Goal: Task Accomplishment & Management: Manage account settings

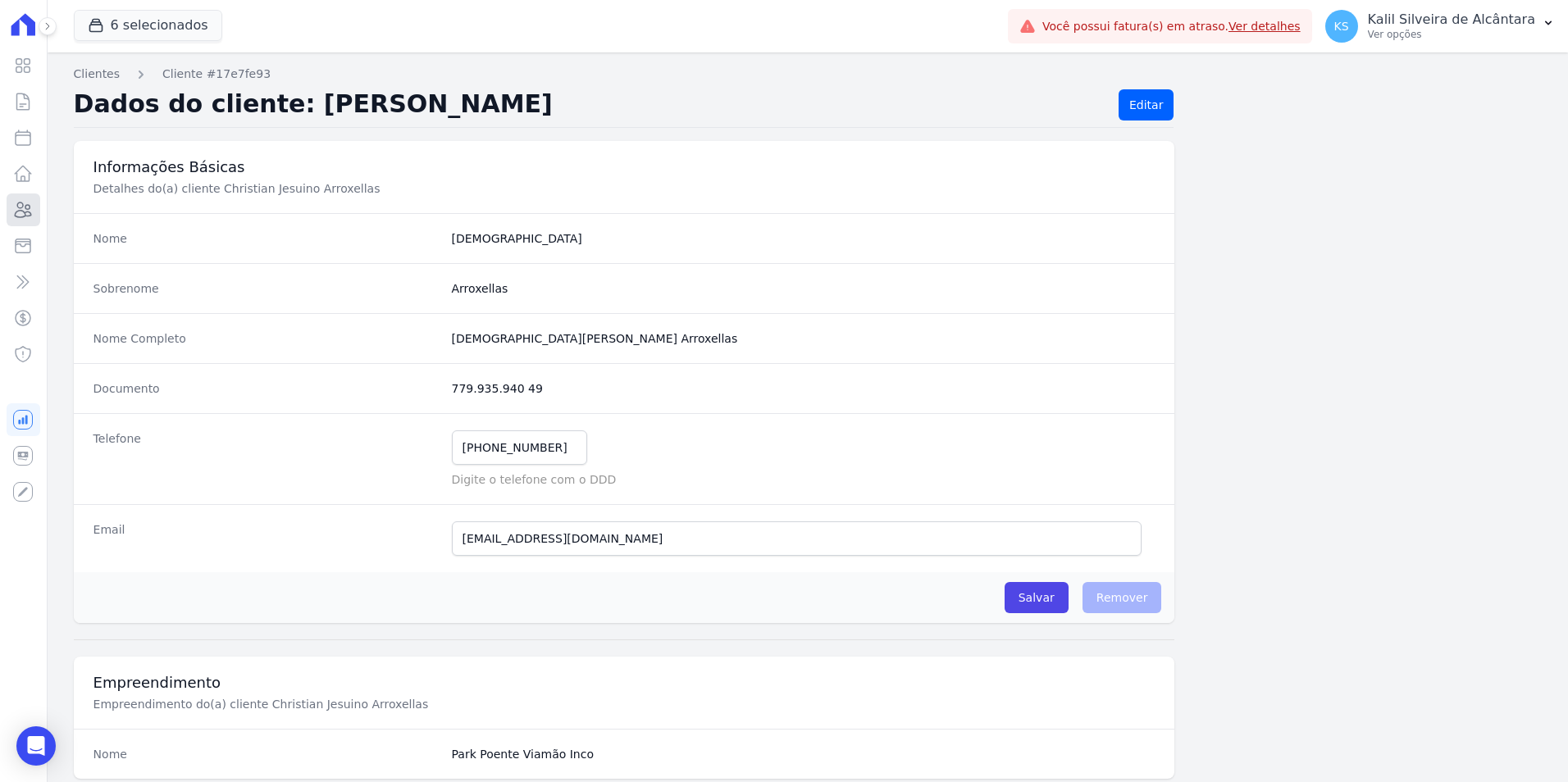
click at [24, 214] on icon at bounding box center [23, 209] width 20 height 20
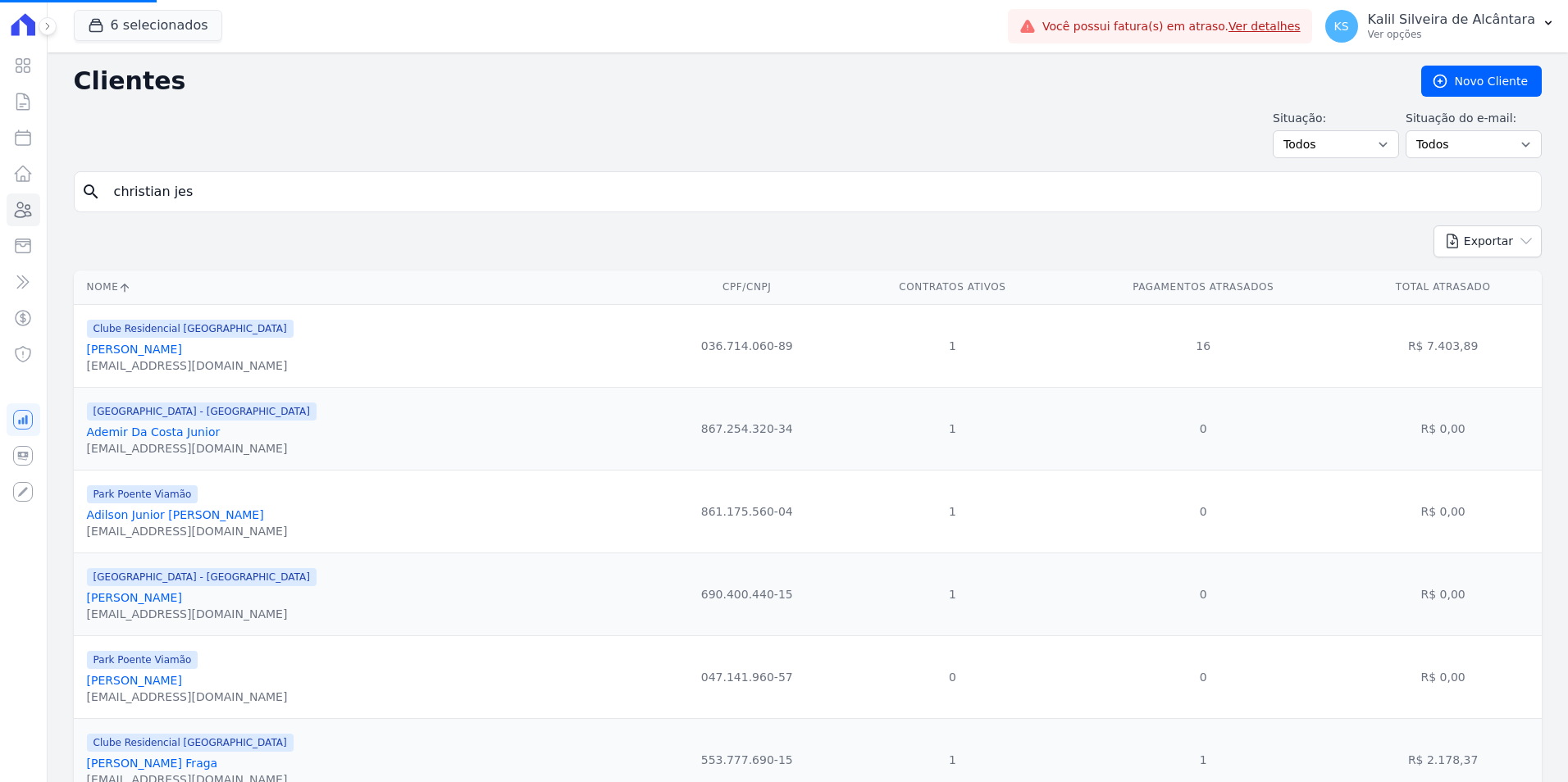
drag, startPoint x: 247, startPoint y: 197, endPoint x: 0, endPoint y: 198, distance: 247.0
click at [78, 193] on div "search [PERSON_NAME] jes" at bounding box center [808, 191] width 1469 height 41
click at [225, 186] on input "search" at bounding box center [819, 192] width 1430 height 33
click at [226, 188] on input "search" at bounding box center [819, 192] width 1430 height 33
type input "hellen ro"
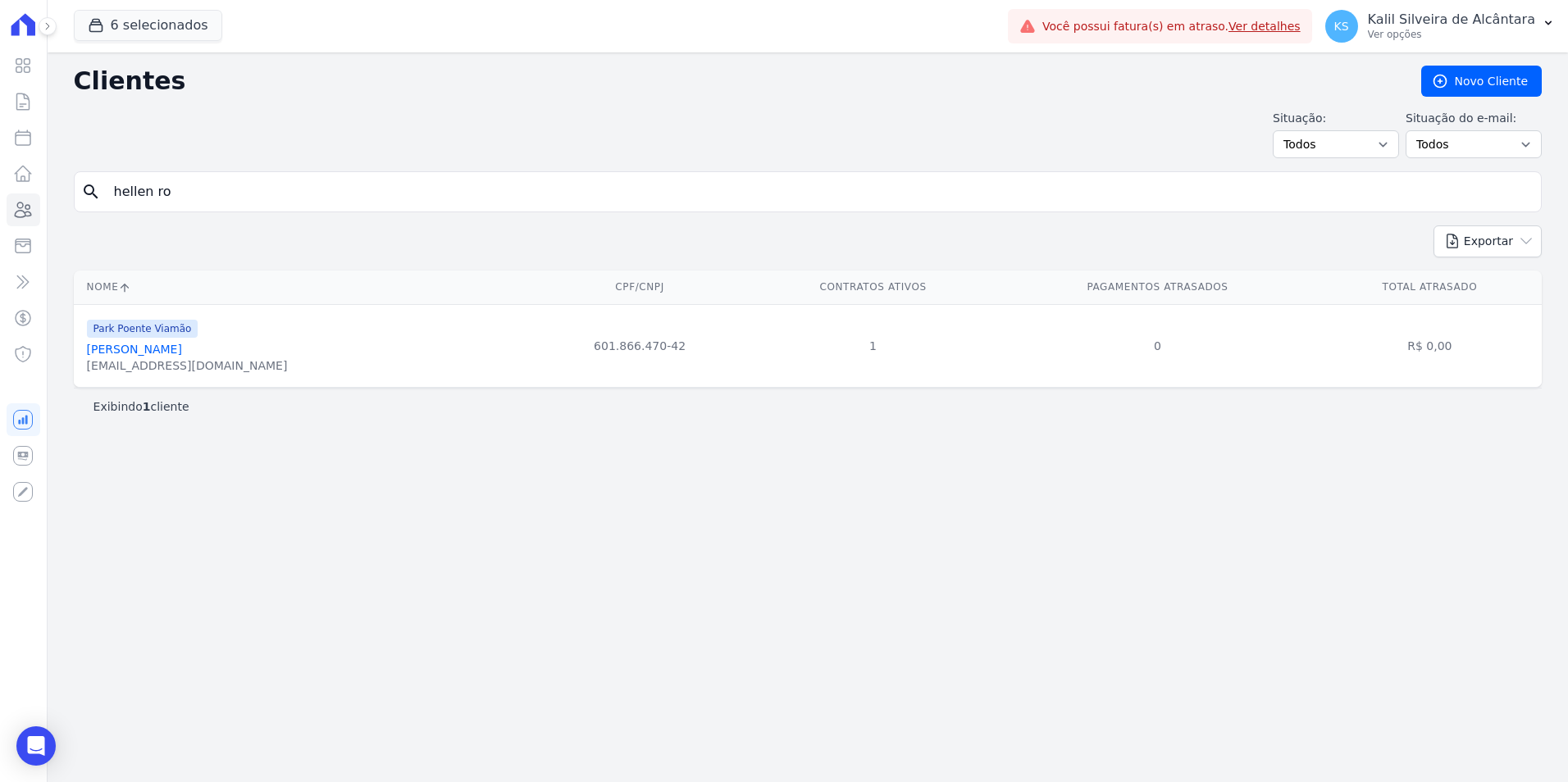
click at [182, 349] on link "[PERSON_NAME]" at bounding box center [135, 350] width 96 height 13
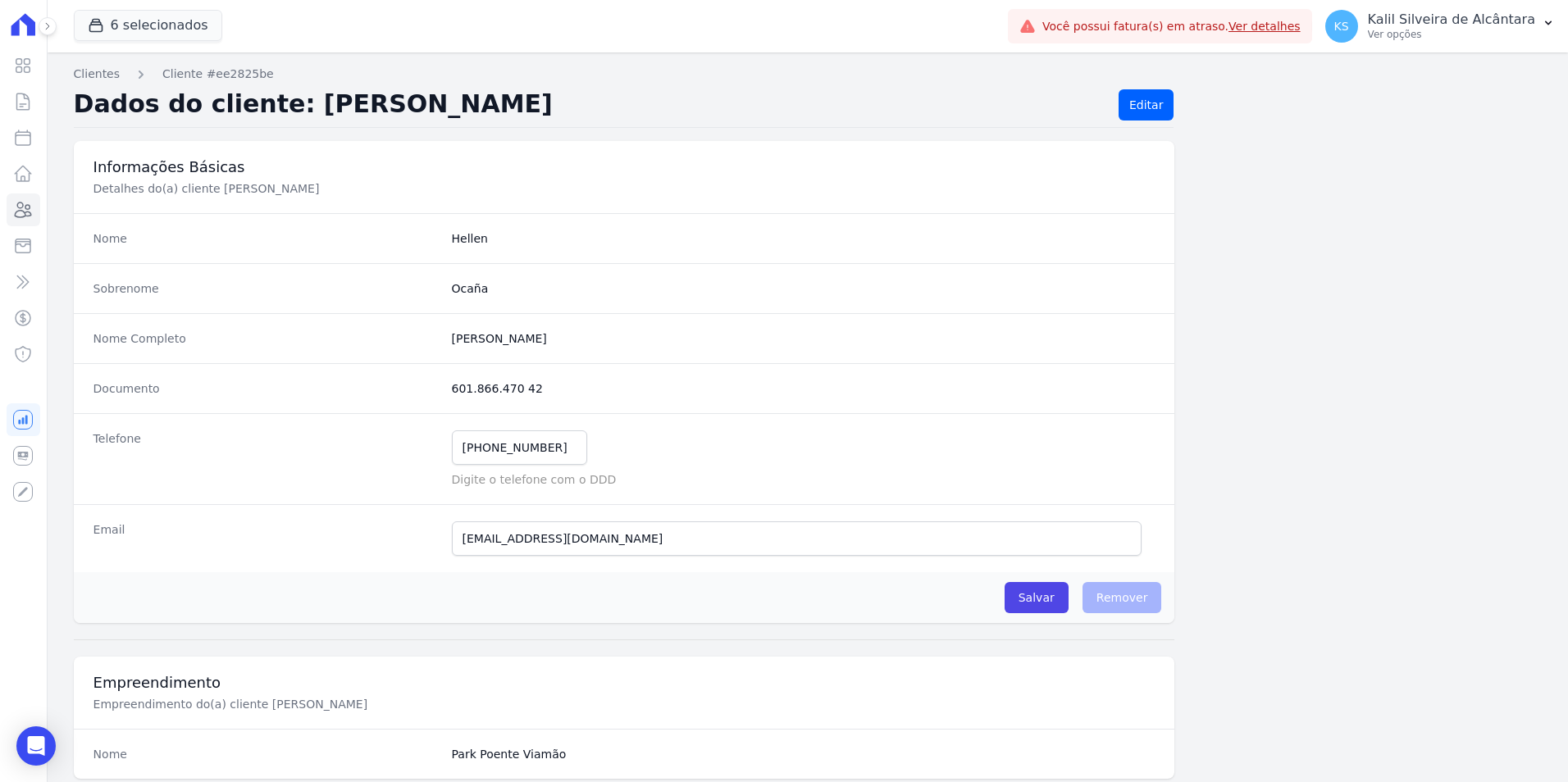
drag, startPoint x: 535, startPoint y: 392, endPoint x: 442, endPoint y: 390, distance: 93.0
click at [442, 390] on div "Documento 601.866.470 42" at bounding box center [624, 388] width 1101 height 50
copy dd "601.866.470 42"
click at [25, 218] on icon at bounding box center [23, 209] width 20 height 20
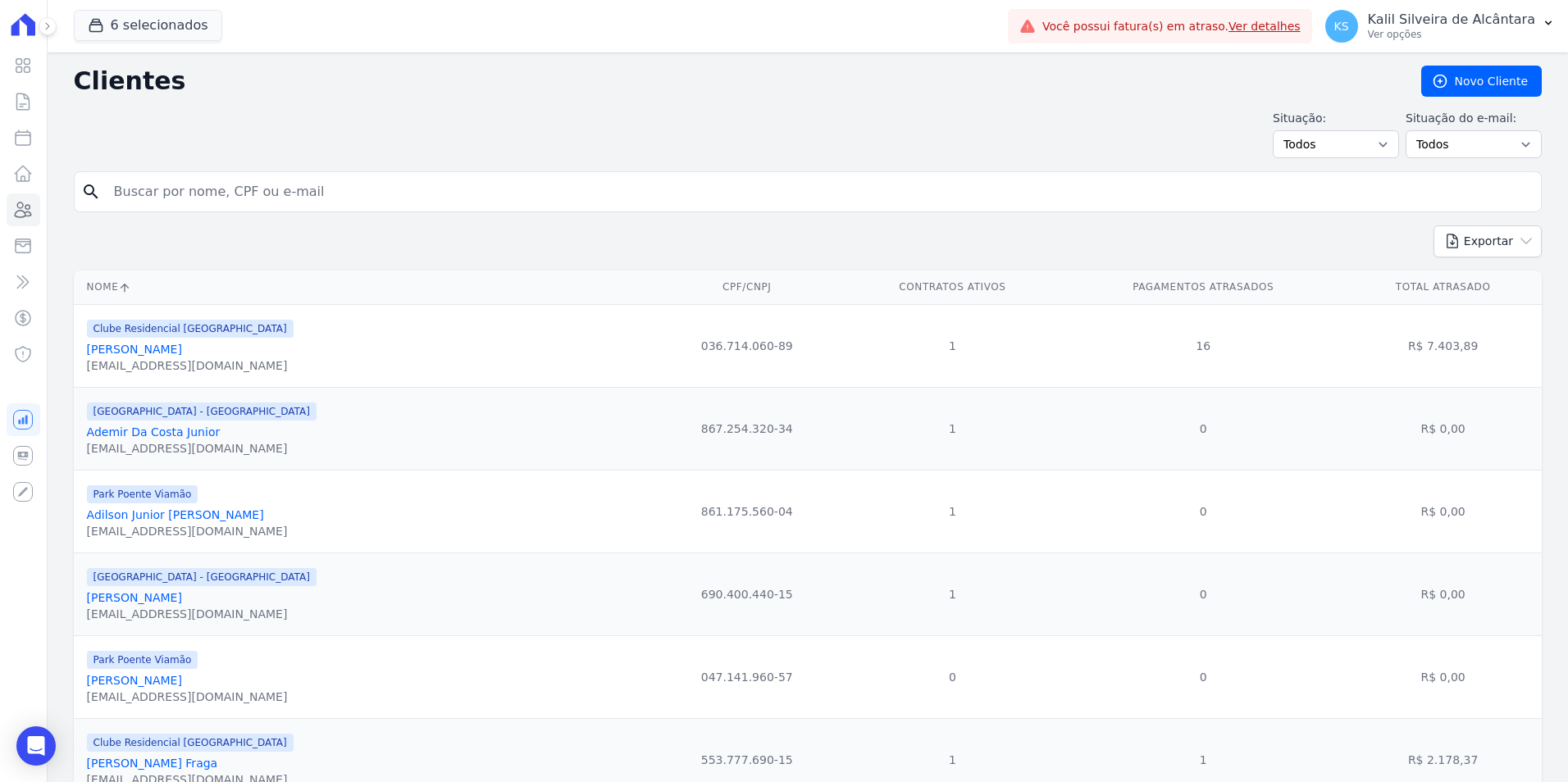
click at [190, 199] on input "search" at bounding box center [819, 192] width 1430 height 33
type input "vitoria g"
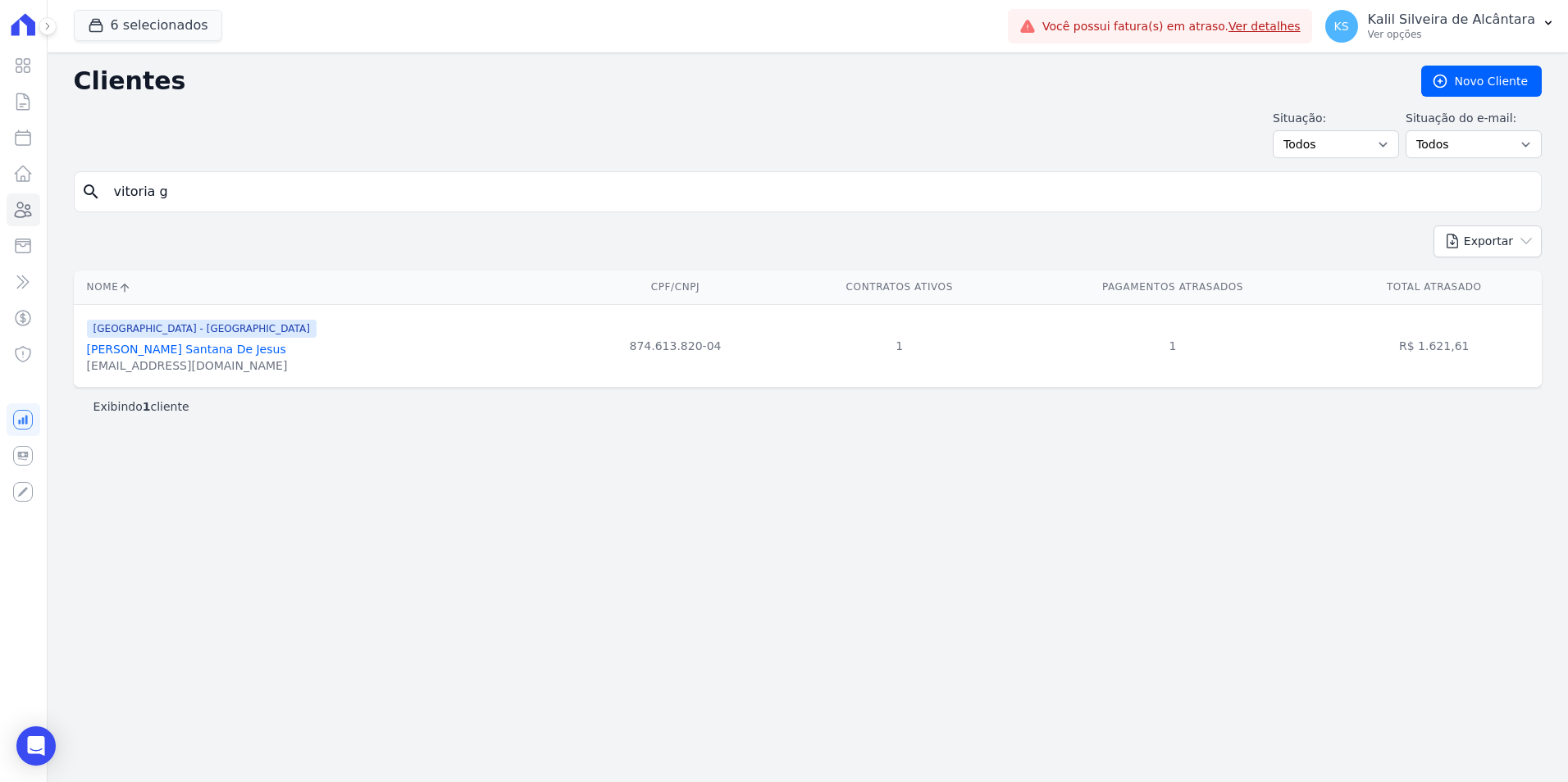
click at [206, 341] on div "[GEOGRAPHIC_DATA] - [GEOGRAPHIC_DATA] Vitória Giovana Santana De Jesus [EMAIL_A…" at bounding box center [202, 346] width 229 height 55
click at [211, 349] on link "[PERSON_NAME] Santana De Jesus" at bounding box center [186, 350] width 199 height 13
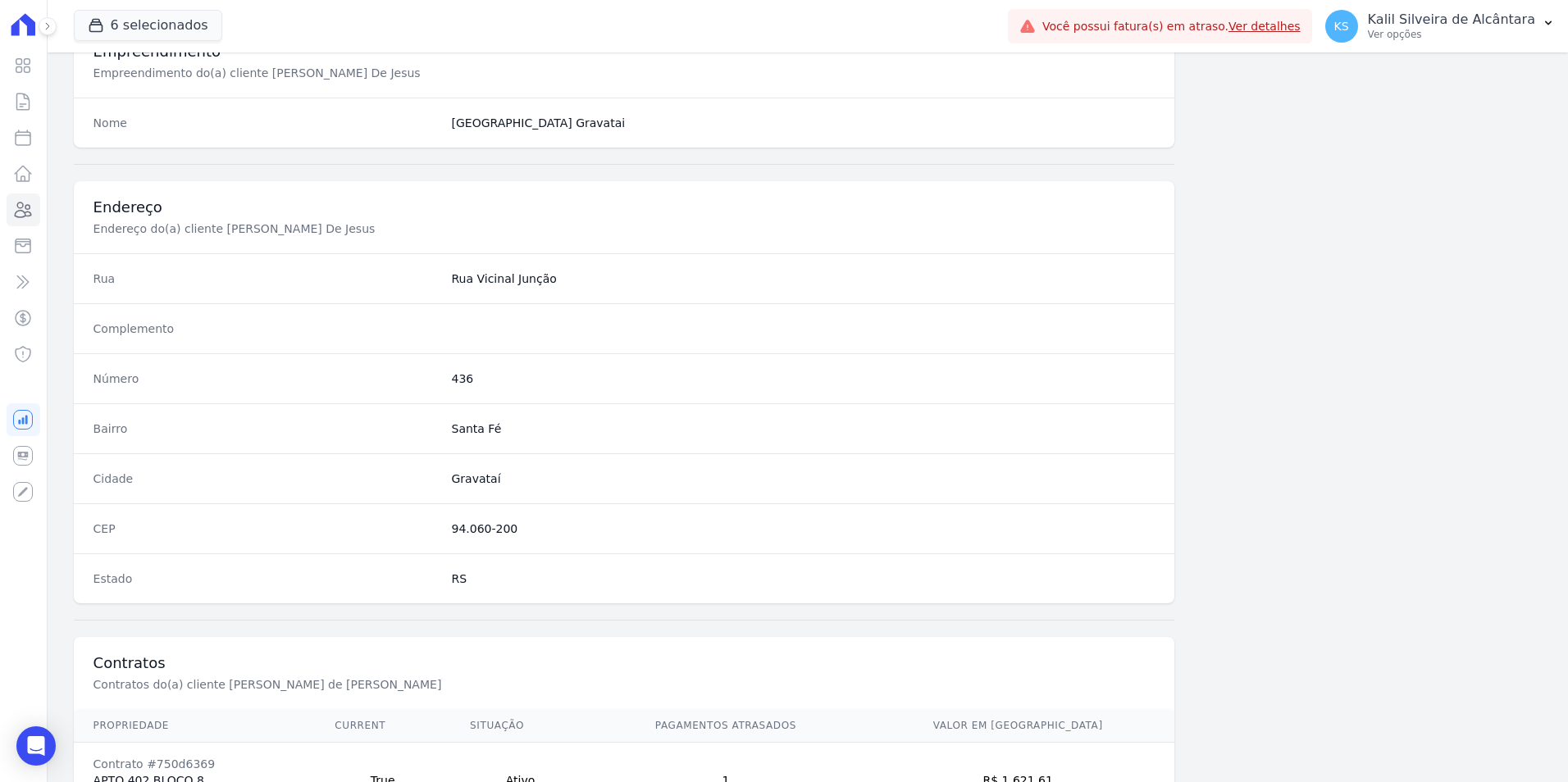
scroll to position [752, 0]
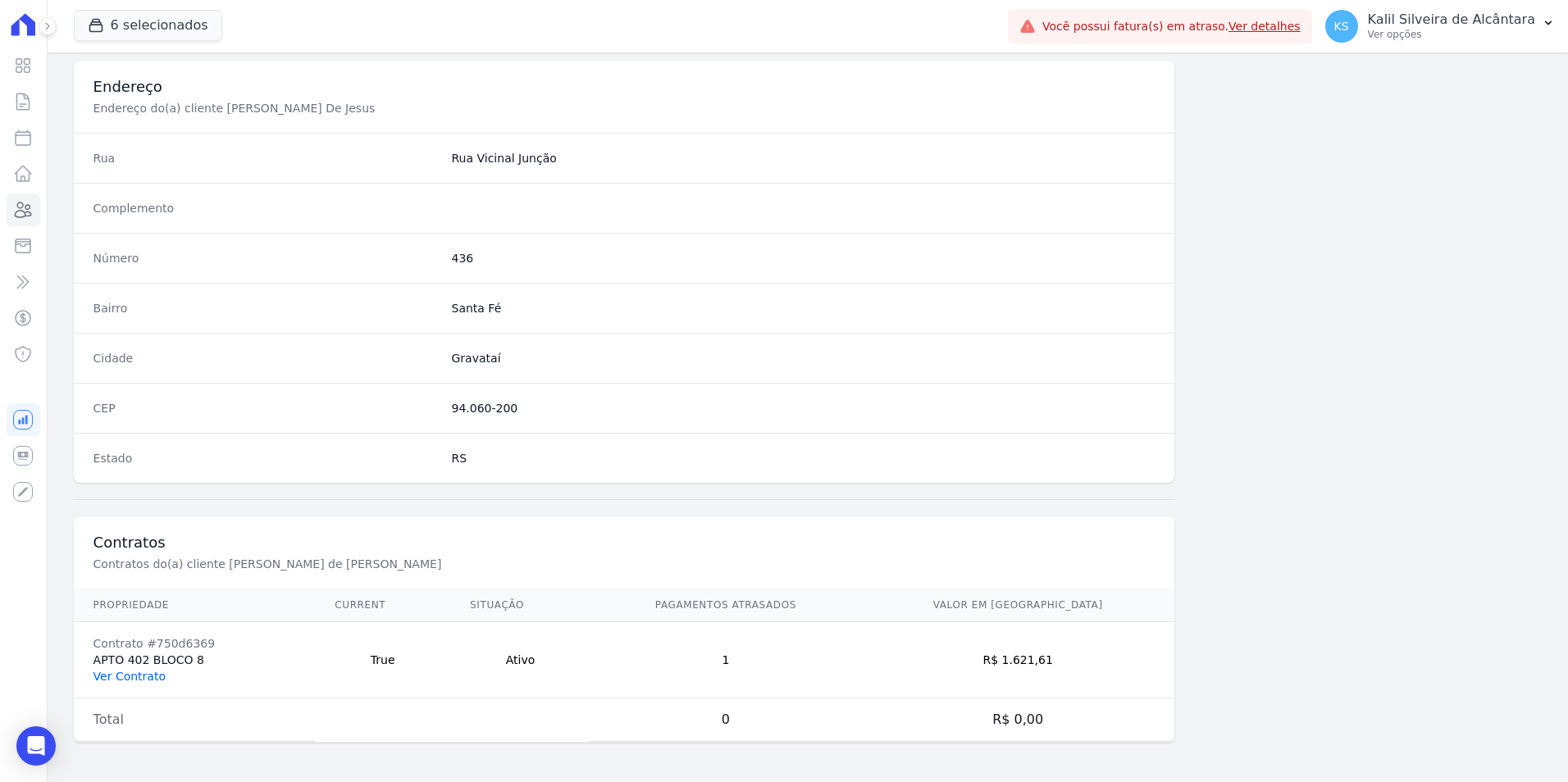
click at [125, 670] on link "Ver Contrato" at bounding box center [129, 677] width 72 height 13
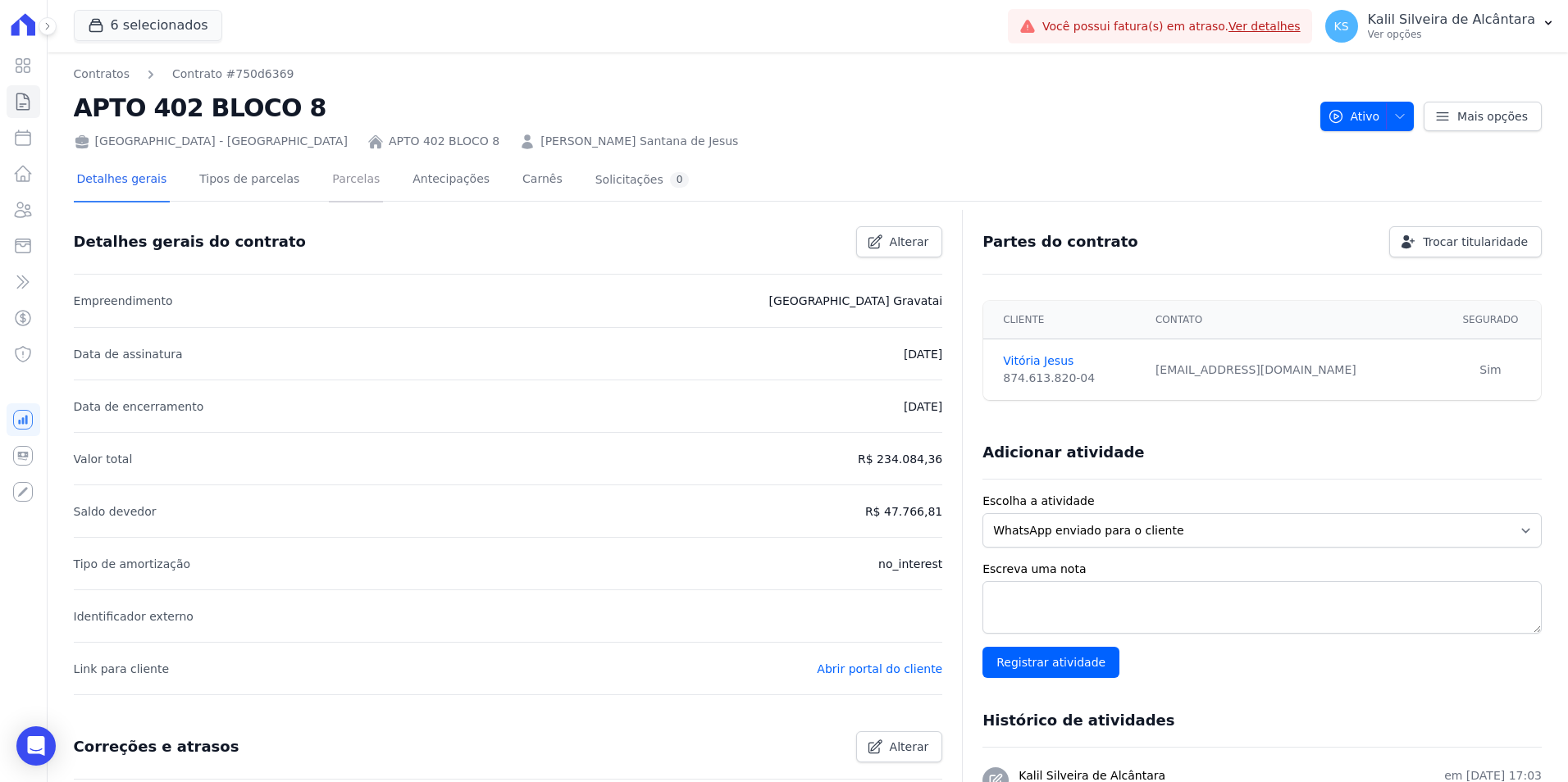
click at [340, 194] on link "Parcelas" at bounding box center [356, 180] width 54 height 43
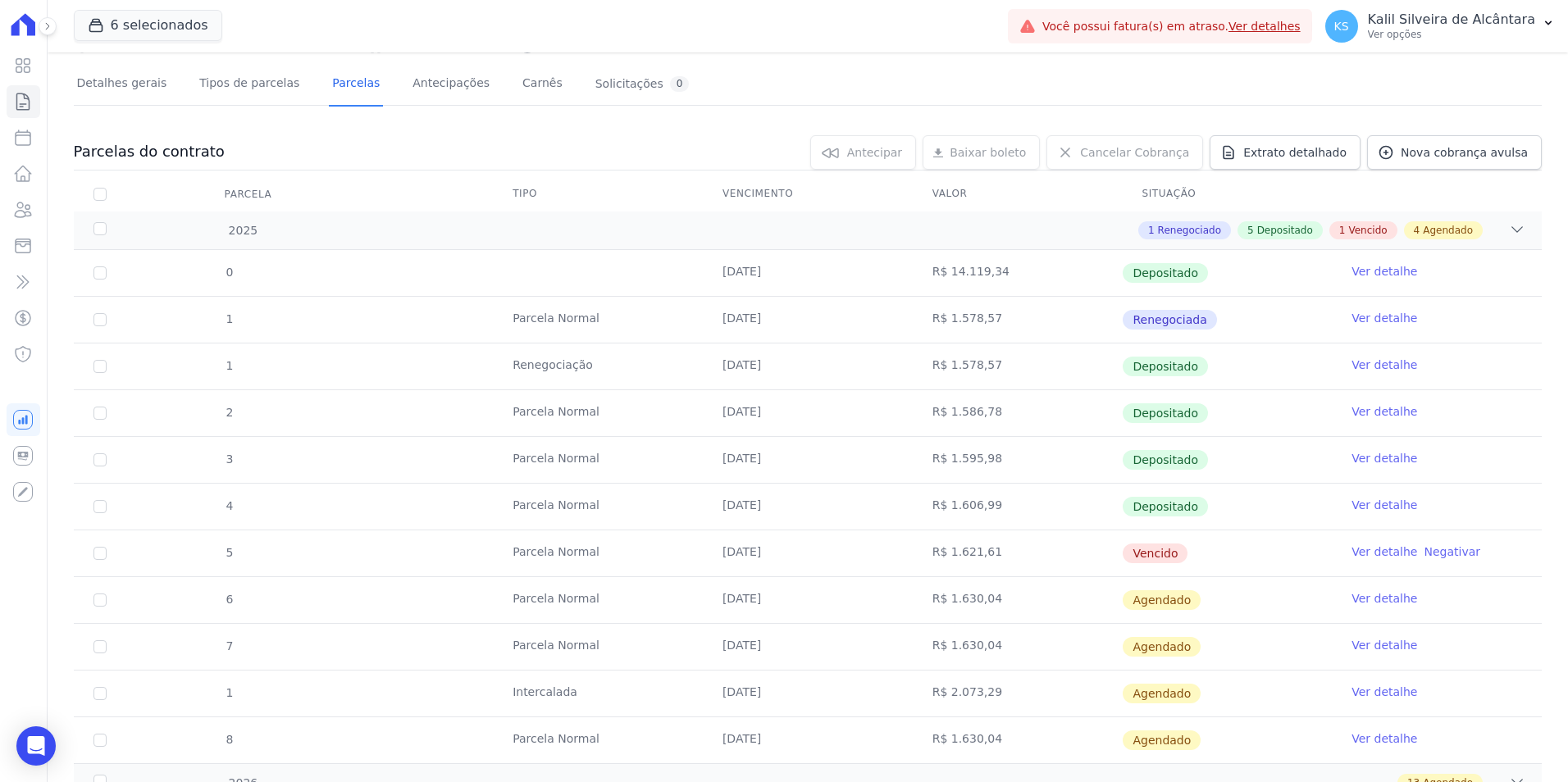
scroll to position [246, 0]
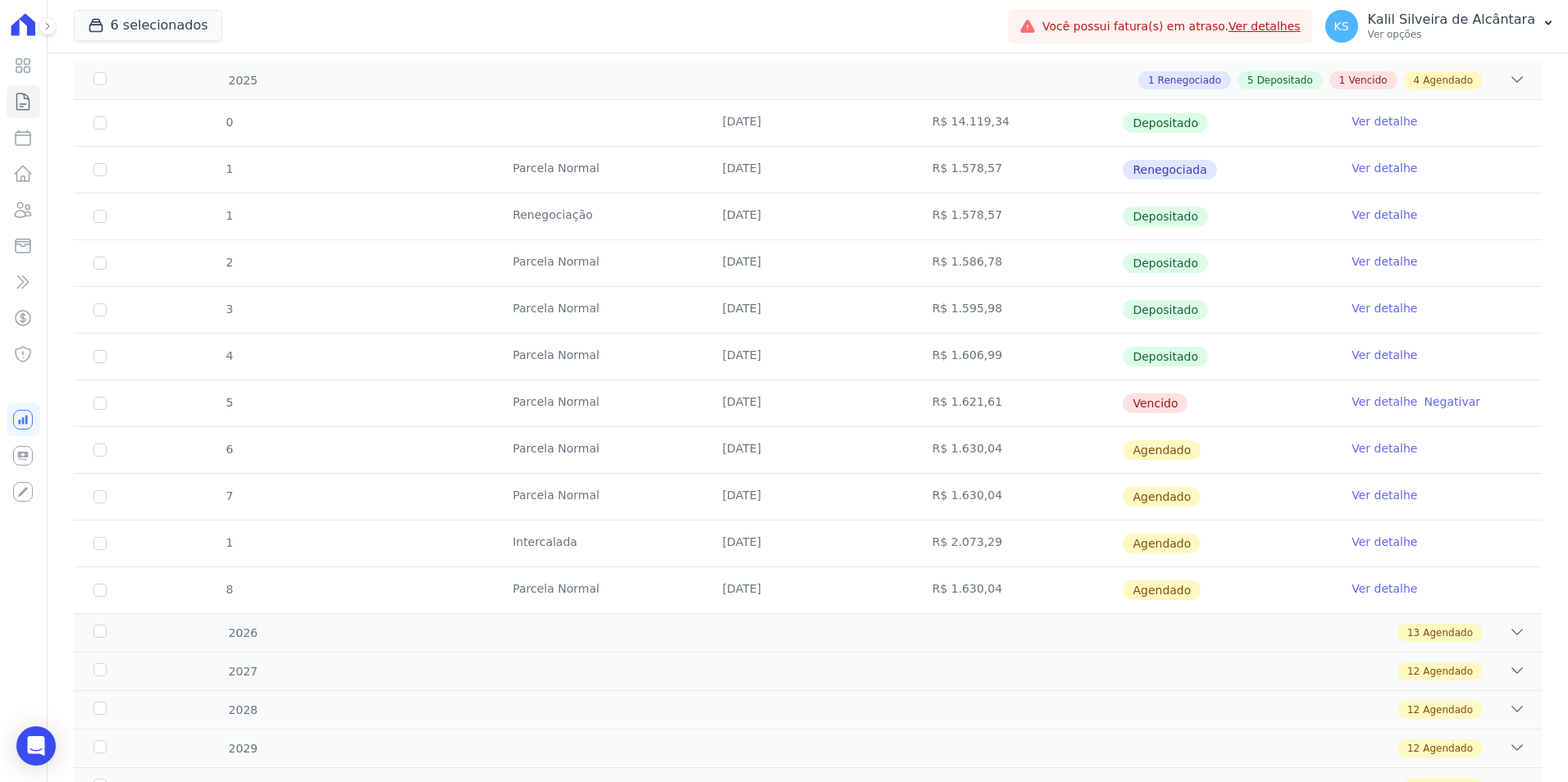
drag, startPoint x: 1104, startPoint y: 396, endPoint x: 194, endPoint y: 407, distance: 910.1
click at [196, 407] on tr "5 [GEOGRAPHIC_DATA] [DATE] R$ 1.621,61 [GEOGRAPHIC_DATA] Ver detalhe Negativar" at bounding box center [808, 402] width 1469 height 47
drag, startPoint x: 194, startPoint y: 407, endPoint x: 96, endPoint y: 411, distance: 98.1
click at [95, 411] on td "5" at bounding box center [99, 403] width 53 height 46
click at [102, 407] on input "checkbox" at bounding box center [100, 403] width 13 height 13
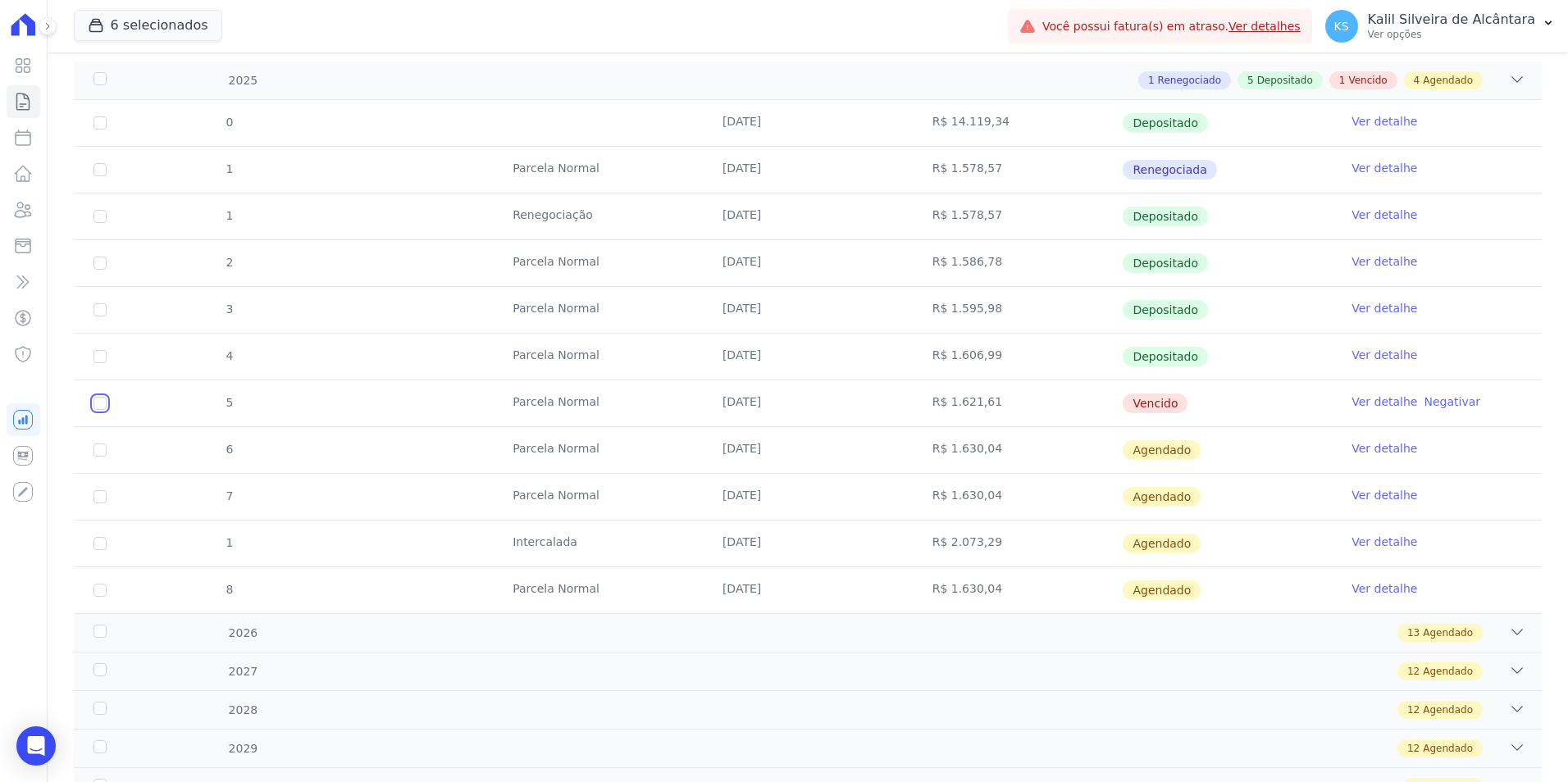
checkbox input "true"
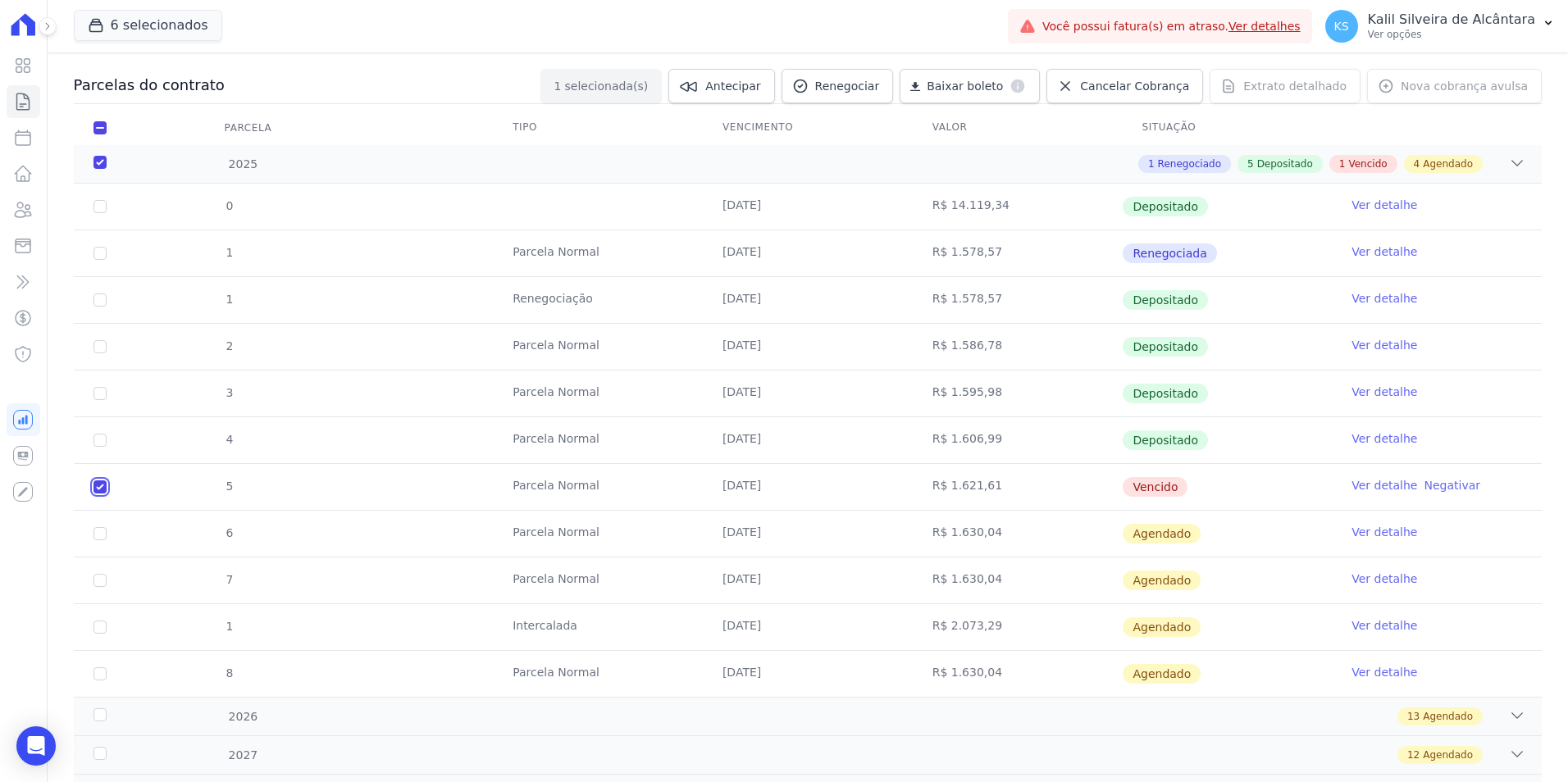
scroll to position [0, 0]
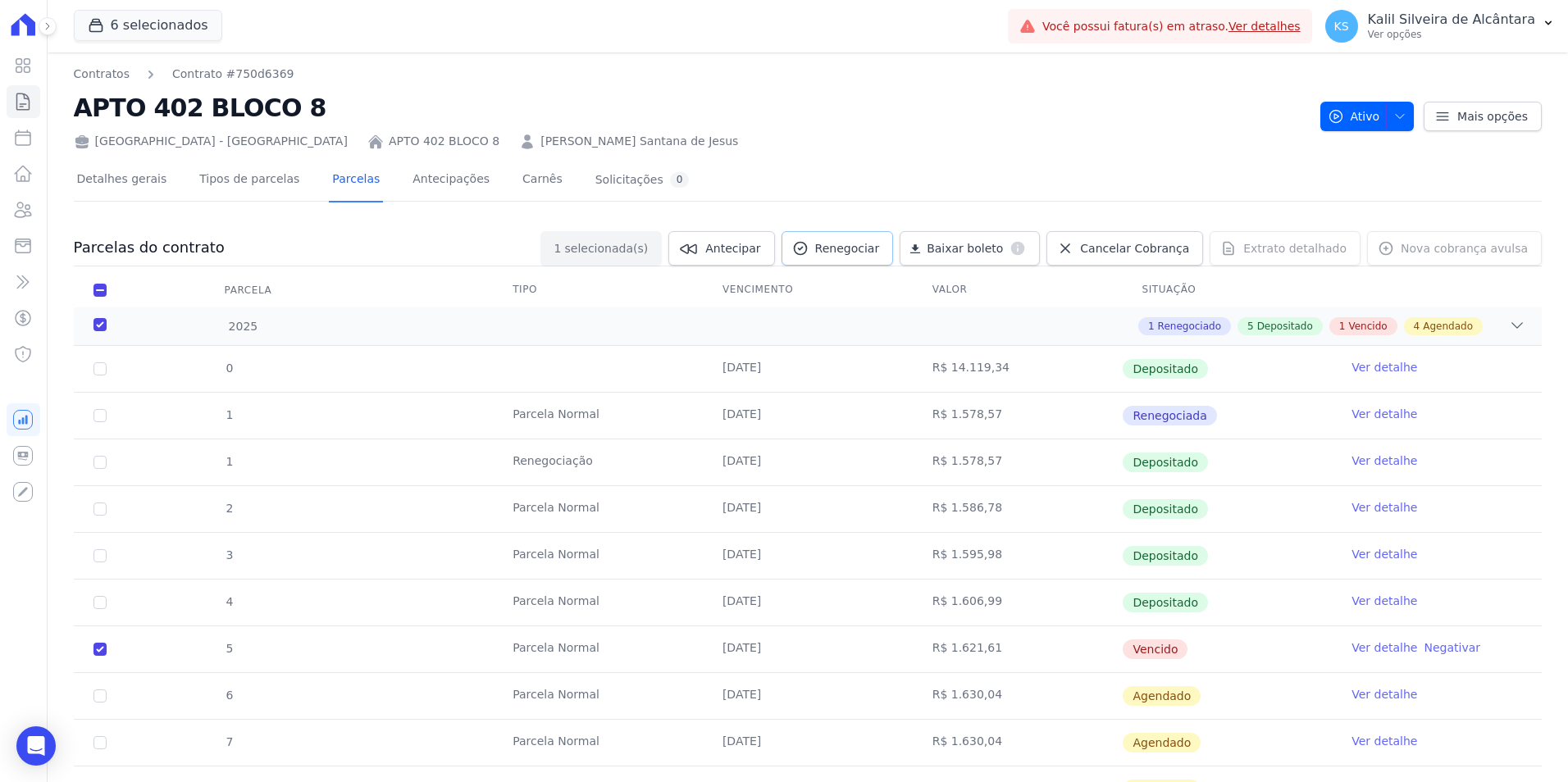
click at [861, 250] on span "Renegociar" at bounding box center [848, 248] width 65 height 16
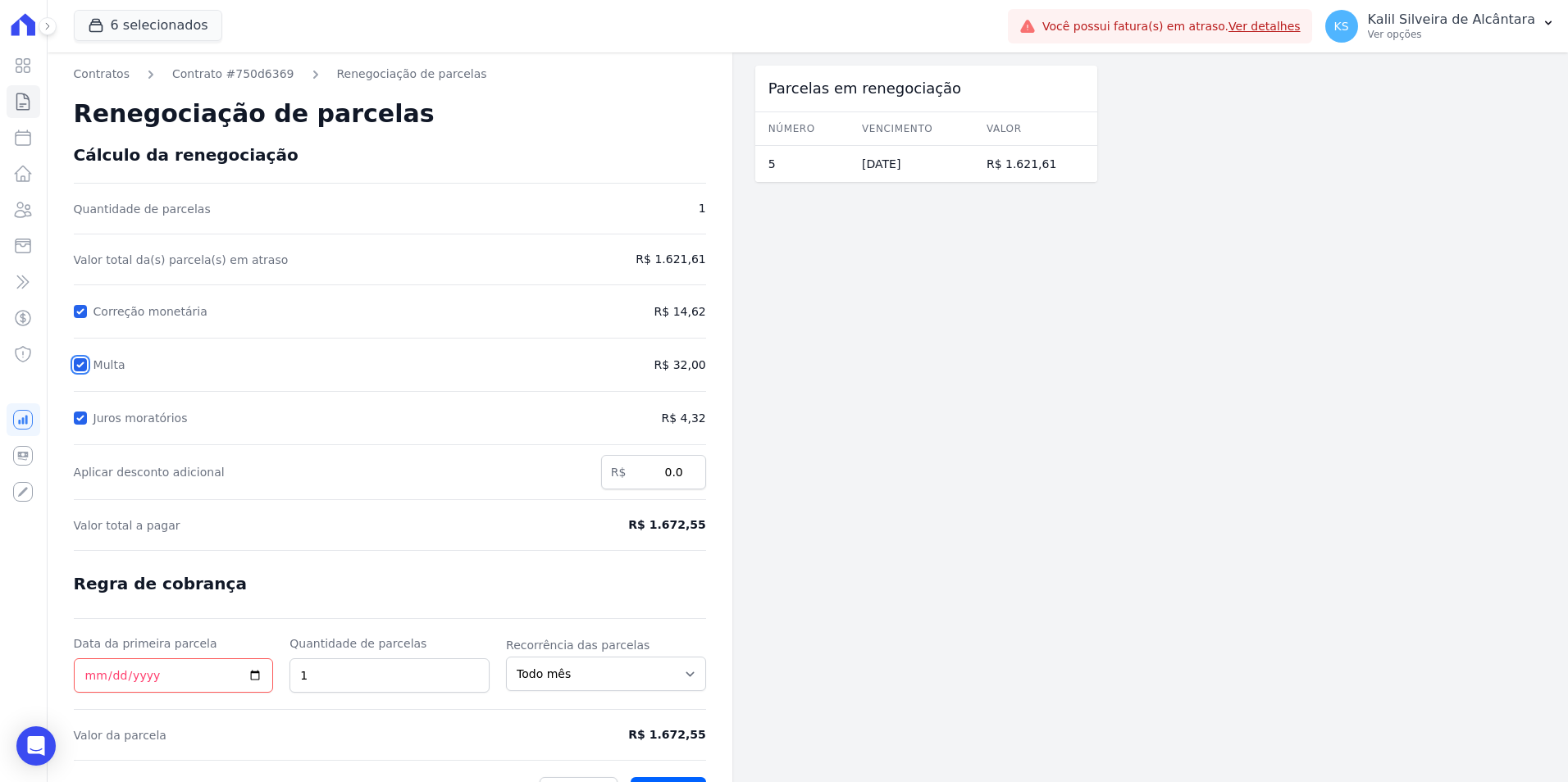
click at [80, 367] on input "Multa" at bounding box center [80, 365] width 13 height 13
checkbox input "false"
click at [71, 429] on div "Contratos Contrato #750d6369 Renegociação de parcelas Renegociação de parcelas …" at bounding box center [390, 437] width 685 height 770
click at [75, 415] on div "Contratos Contrato #750d6369 Renegociação de parcelas Renegociação de parcelas …" at bounding box center [390, 437] width 685 height 770
click at [79, 416] on input "Juros moratórios" at bounding box center [80, 419] width 13 height 13
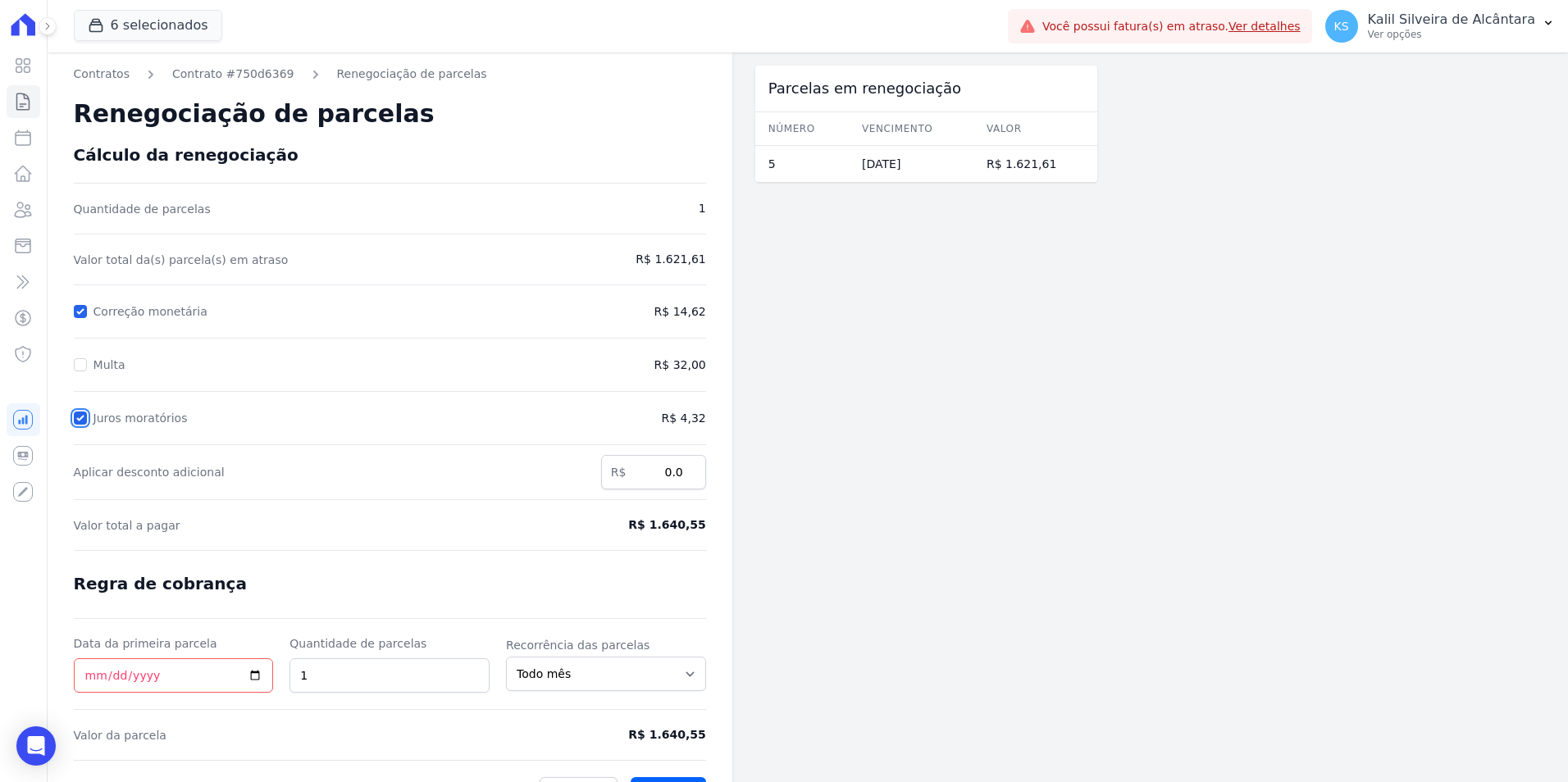
checkbox input "false"
click at [87, 671] on input "Data da primeira parcela" at bounding box center [173, 676] width 200 height 34
type input "[DATE]"
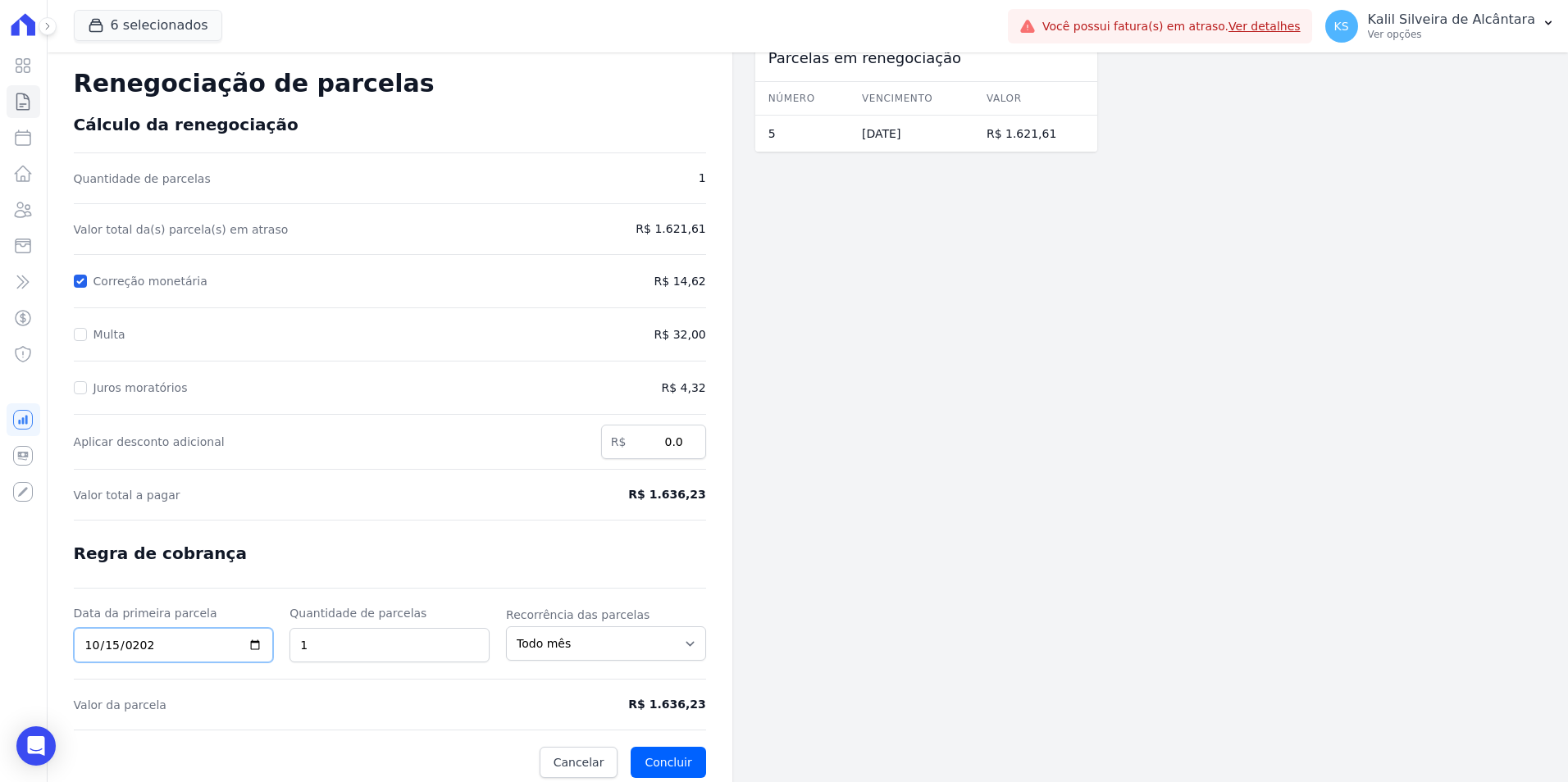
scroll to position [39, 0]
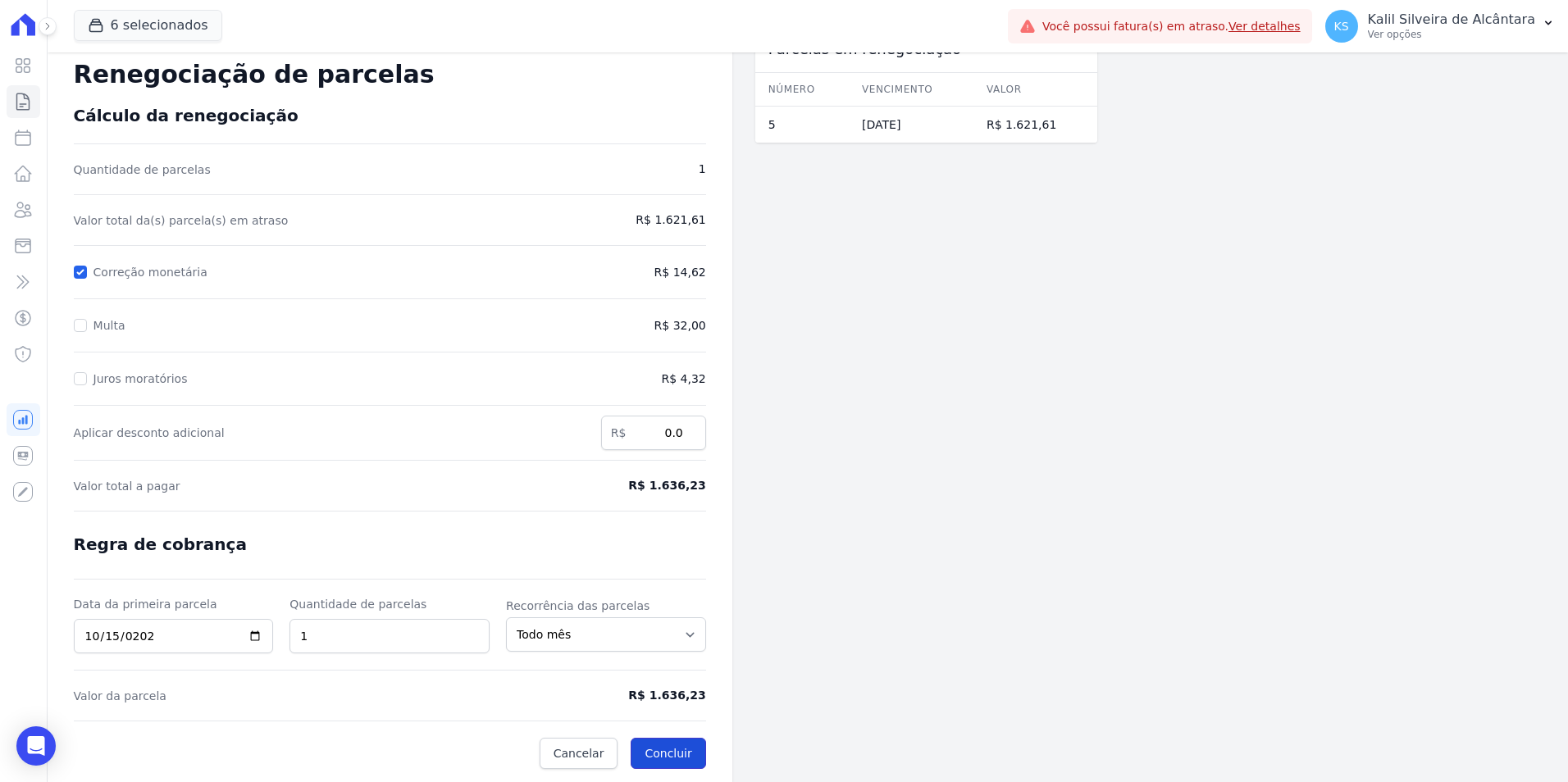
click at [677, 748] on button "Concluir" at bounding box center [668, 753] width 75 height 32
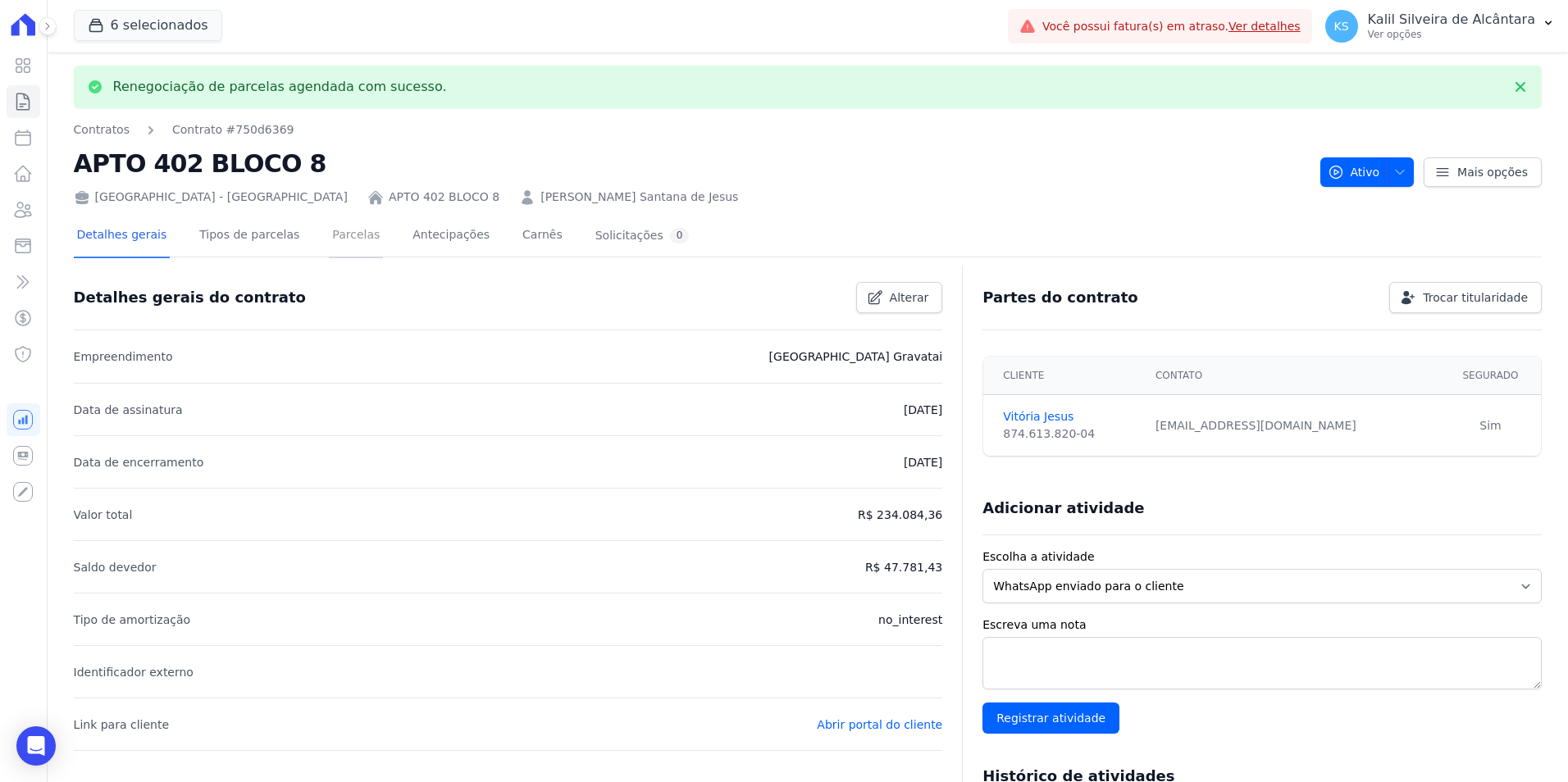
click at [333, 250] on link "Parcelas" at bounding box center [356, 236] width 54 height 43
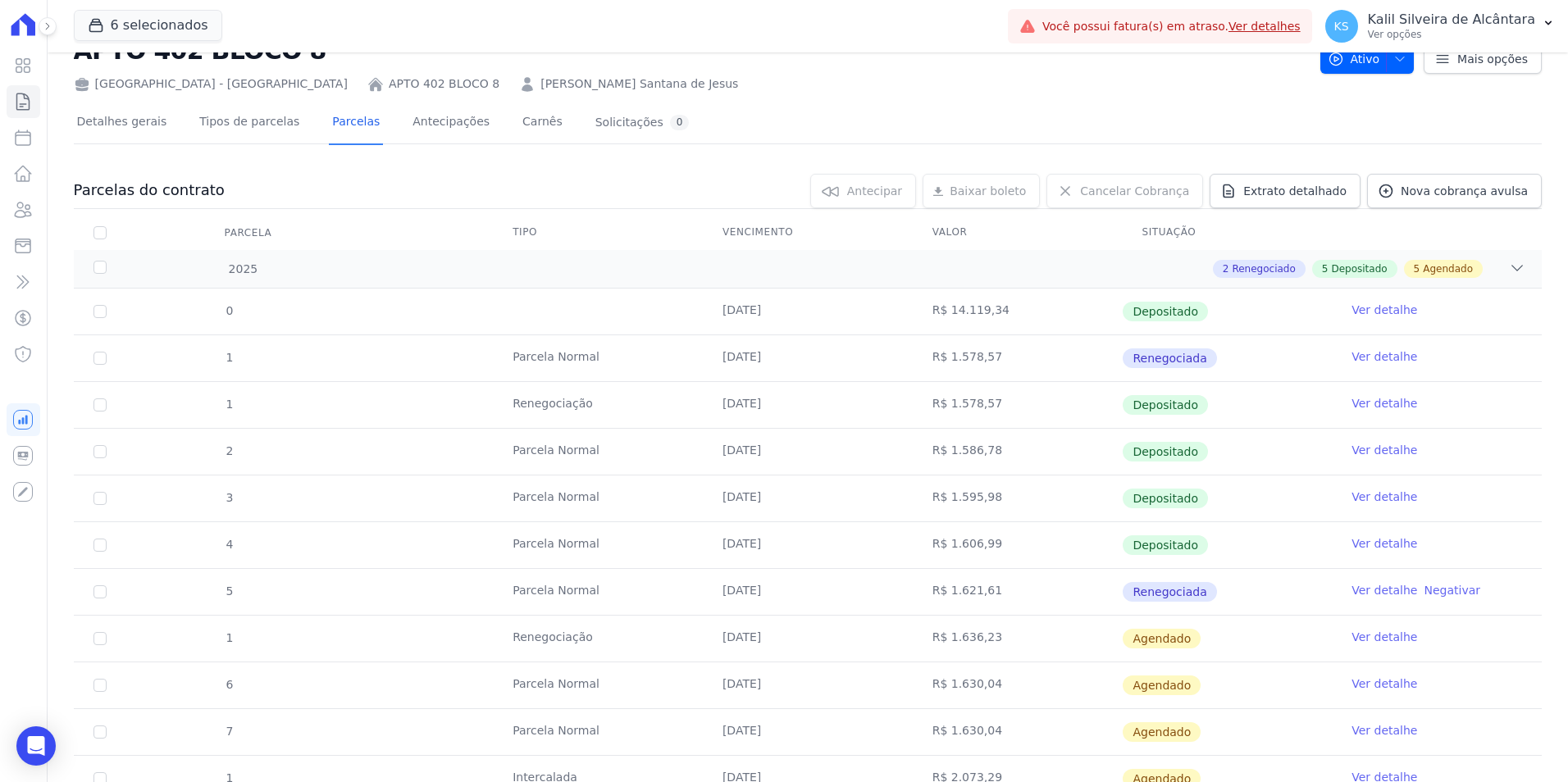
scroll to position [328, 0]
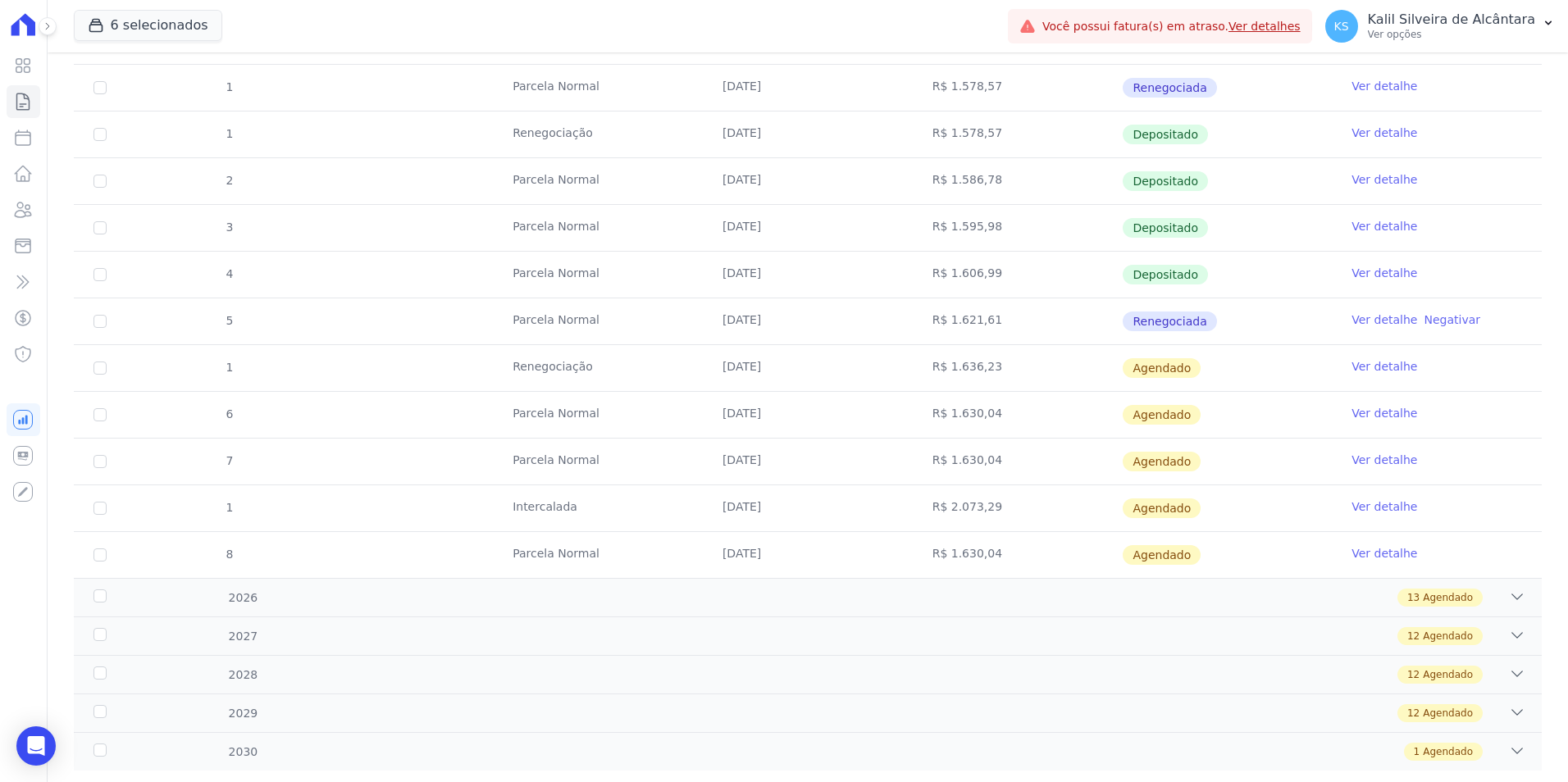
click at [1389, 366] on link "Ver detalhe" at bounding box center [1384, 366] width 66 height 16
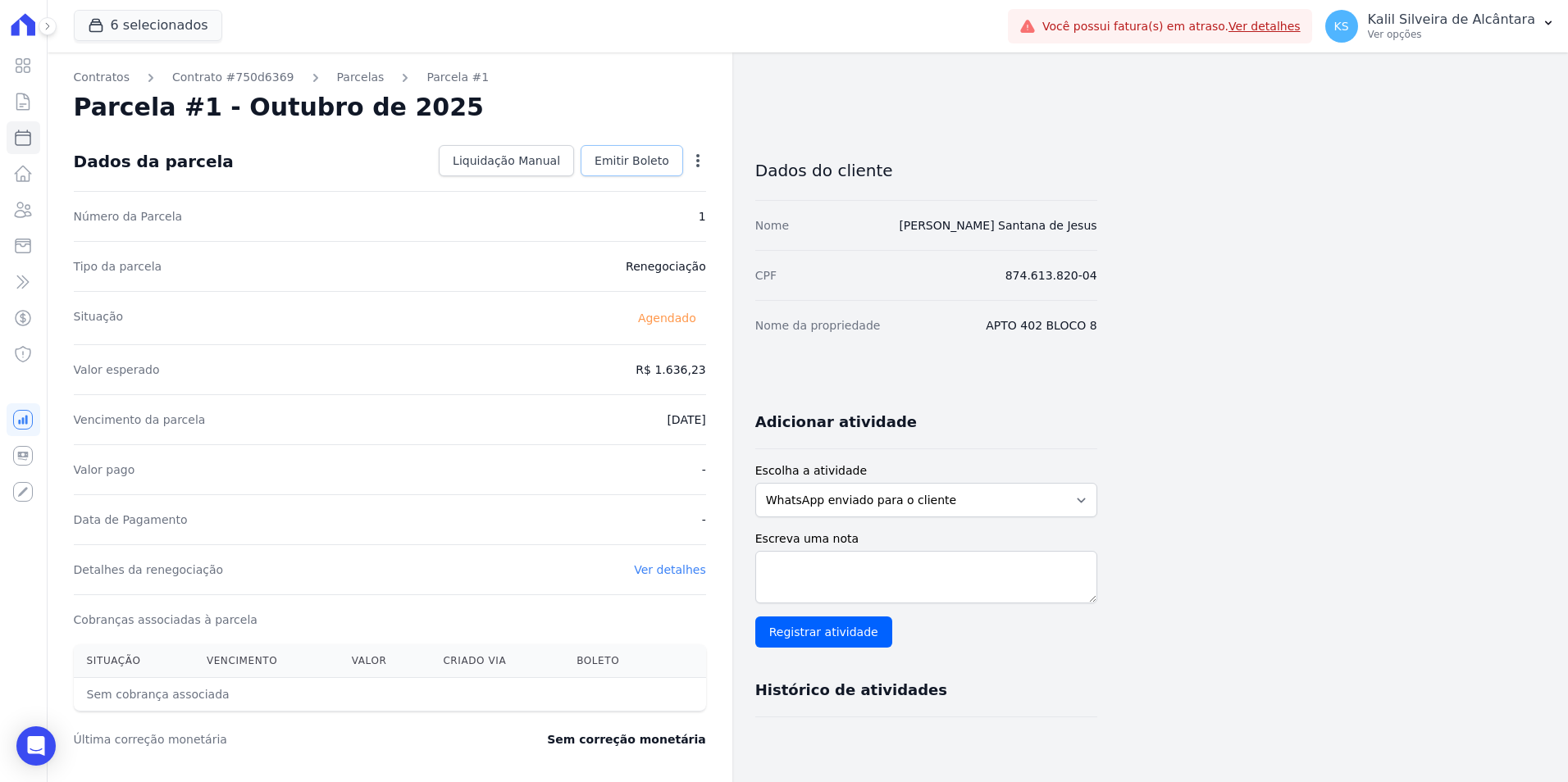
click at [630, 161] on span "Emitir Boleto" at bounding box center [632, 161] width 75 height 16
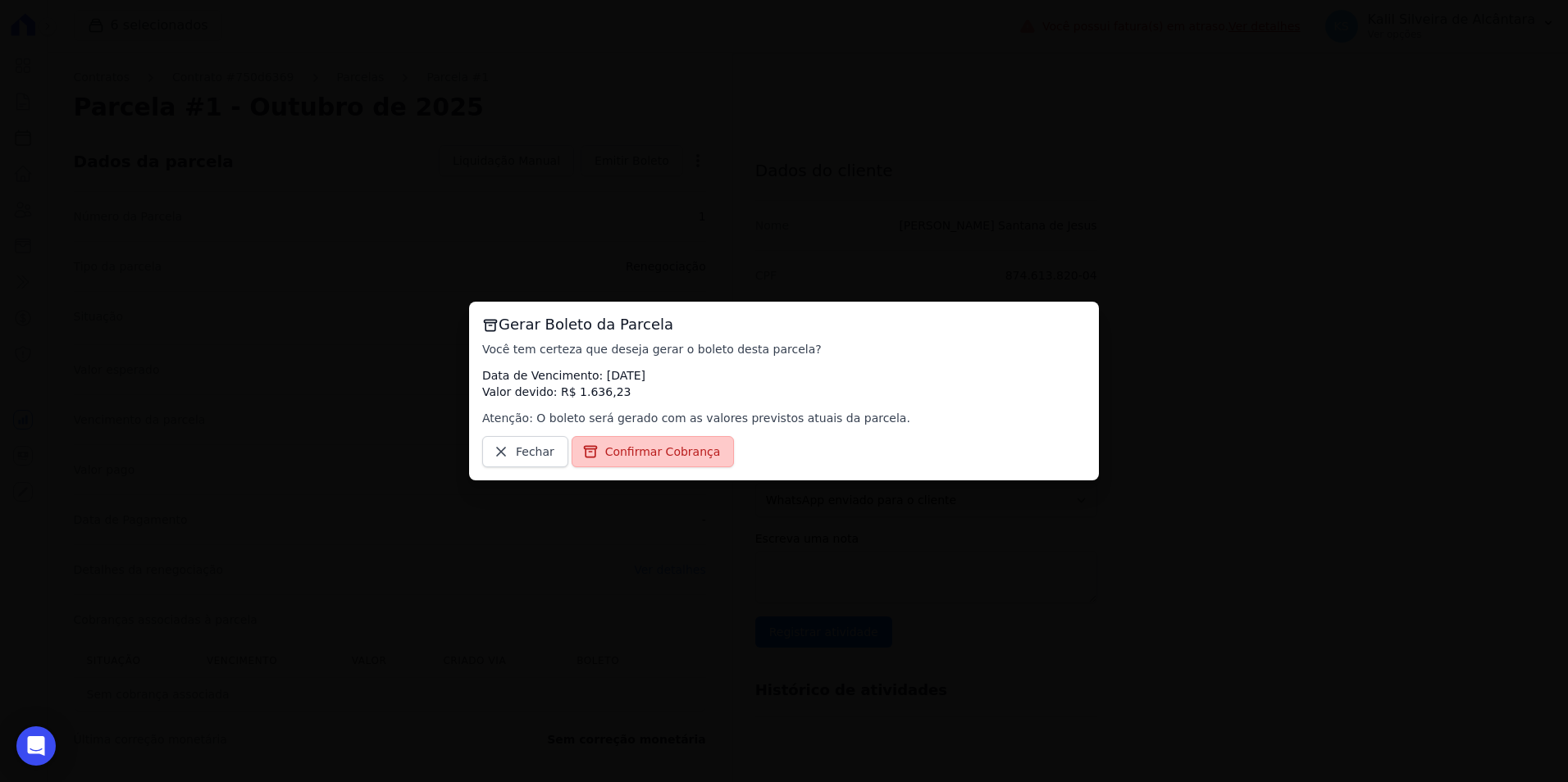
click at [641, 437] on link "Confirmar Cobrança" at bounding box center [653, 451] width 163 height 32
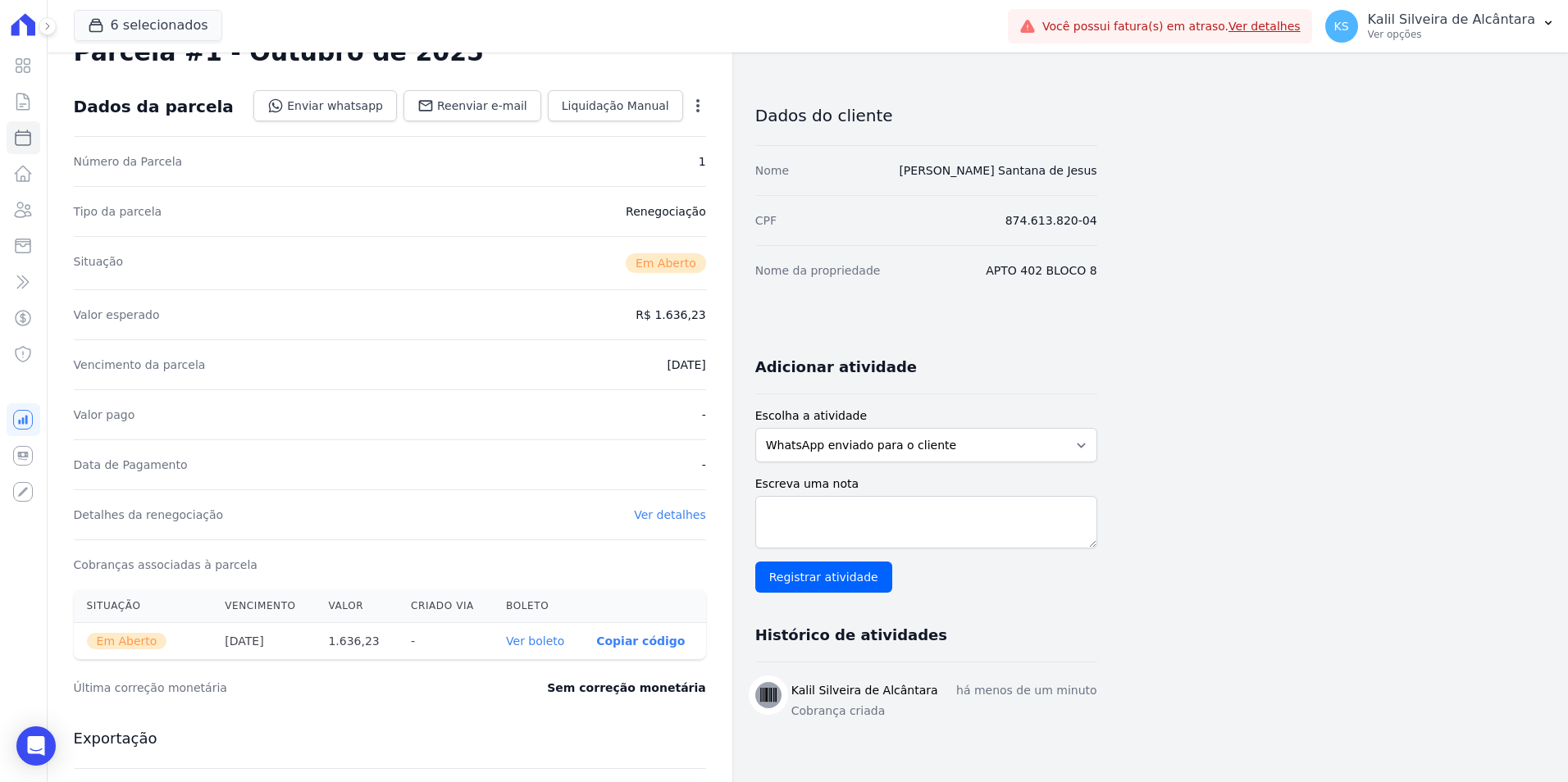
scroll to position [82, 0]
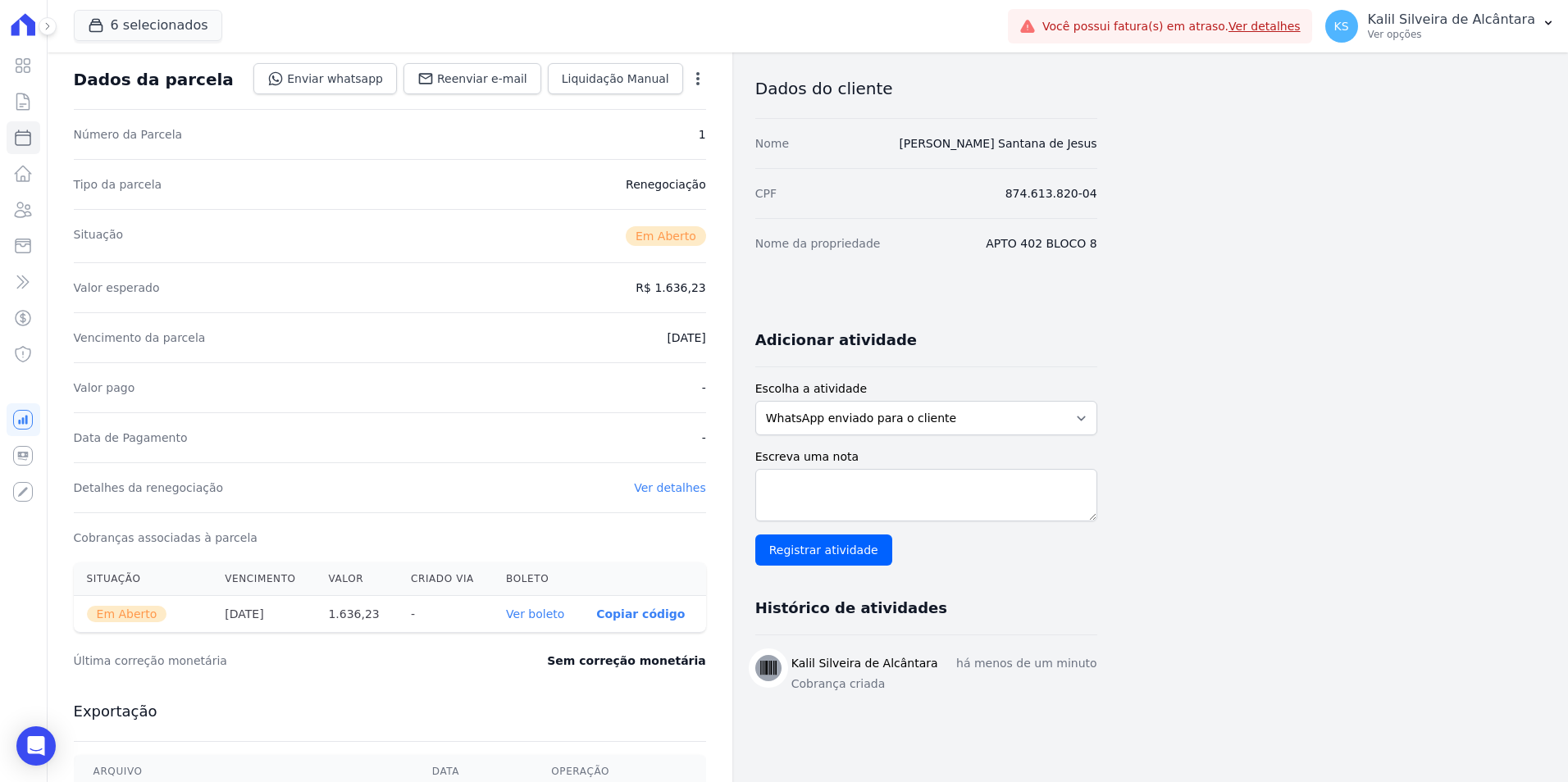
click at [564, 613] on link "Ver boleto" at bounding box center [534, 615] width 58 height 13
